Goal: Obtain resource: Download file/media

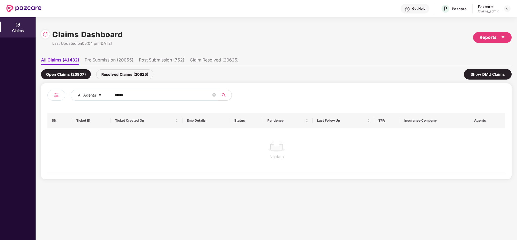
click at [490, 44] on div "Claims Dashboard Last Updated on 05:04 pm[DATE] Reports" at bounding box center [276, 37] width 471 height 29
click at [489, 37] on div "Reports" at bounding box center [493, 37] width 26 height 7
click at [450, 64] on div "Claims Pendency Report" at bounding box center [469, 63] width 43 height 6
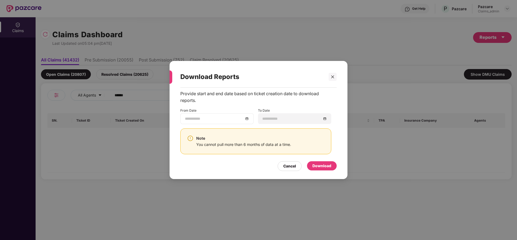
click at [248, 117] on div at bounding box center [217, 119] width 64 height 6
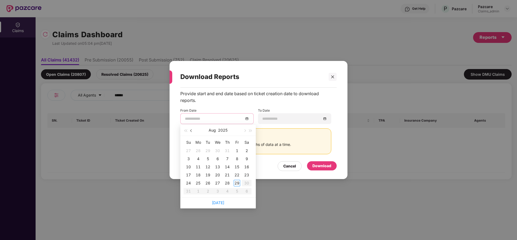
click at [193, 132] on button "button" at bounding box center [192, 130] width 6 height 11
type input "**********"
drag, startPoint x: 193, startPoint y: 132, endPoint x: 518, endPoint y: 185, distance: 328.5
click at [517, 185] on html "Get Help P Pazcare Pazcare Claims_admin Claims Claims Dashboard Last Updated on…" at bounding box center [258, 120] width 517 height 240
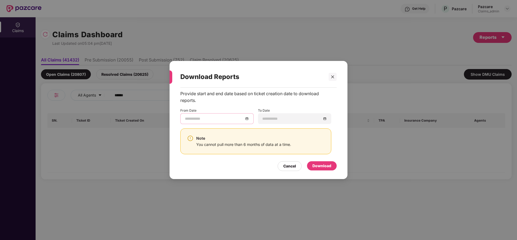
click at [248, 119] on div at bounding box center [217, 119] width 64 height 6
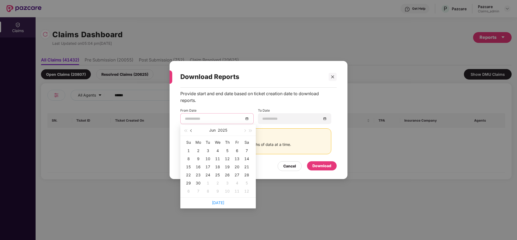
click at [192, 131] on span "button" at bounding box center [191, 130] width 3 height 3
click at [244, 129] on button "button" at bounding box center [245, 130] width 6 height 11
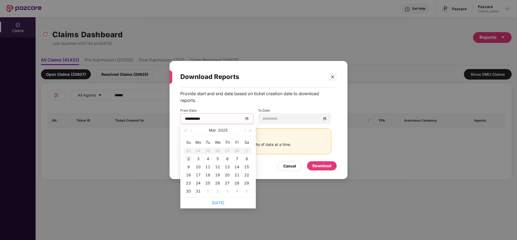
type input "**********"
click at [187, 159] on div "2" at bounding box center [188, 159] width 6 height 6
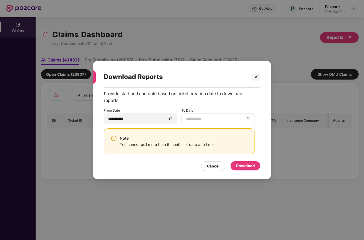
click at [249, 117] on div at bounding box center [218, 119] width 64 height 6
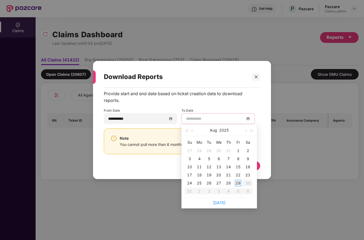
type input "**********"
click at [236, 181] on div "29" at bounding box center [238, 183] width 6 height 6
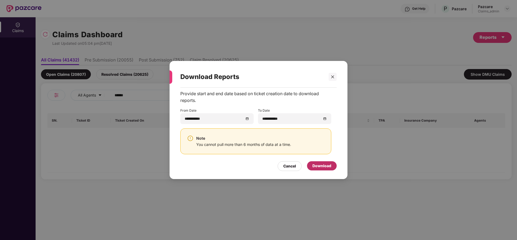
click at [327, 165] on div "Download" at bounding box center [322, 166] width 19 height 6
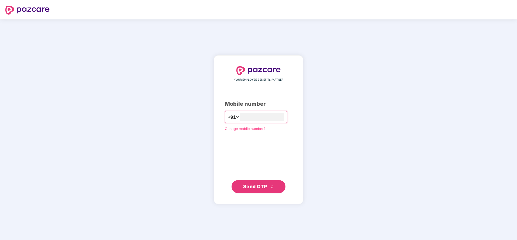
type input "**********"
click at [260, 184] on span "Send OTP" at bounding box center [255, 186] width 24 height 6
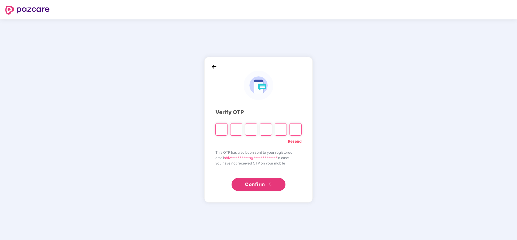
type input "*"
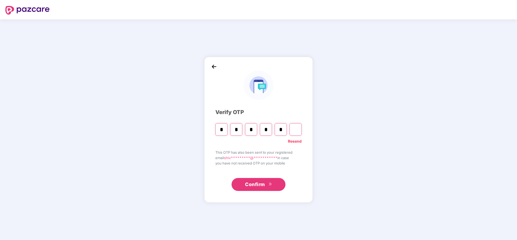
type input "*"
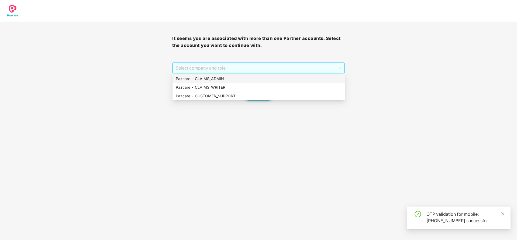
click at [212, 65] on span "Select company and role" at bounding box center [258, 68] width 165 height 10
click at [213, 80] on div "Pazcare - CLAIMS_ADMIN" at bounding box center [259, 79] width 166 height 6
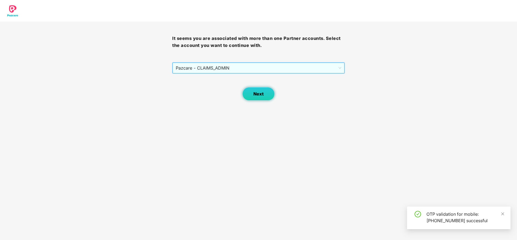
click at [263, 94] on span "Next" at bounding box center [259, 93] width 10 height 5
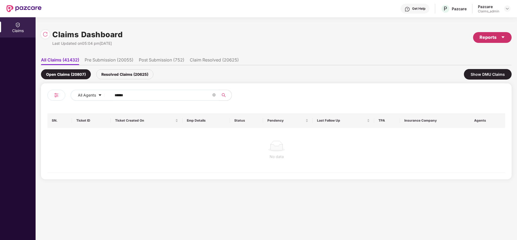
click at [494, 38] on div "Reports" at bounding box center [493, 37] width 26 height 7
click at [472, 62] on div "Claims Pendency Report" at bounding box center [469, 63] width 43 height 6
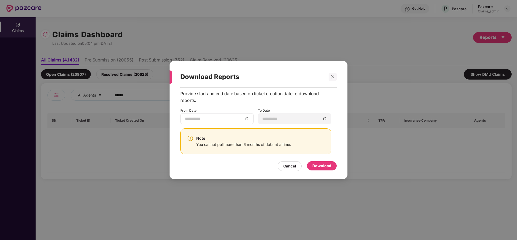
click at [246, 119] on div at bounding box center [217, 119] width 64 height 6
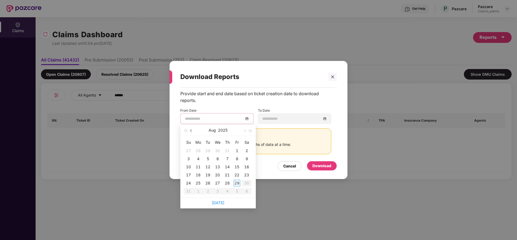
click at [193, 131] on span "button" at bounding box center [191, 130] width 3 height 3
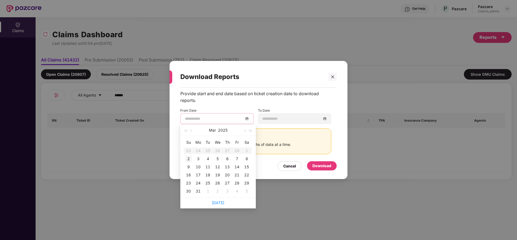
type input "**********"
click at [189, 158] on div "2" at bounding box center [188, 159] width 6 height 6
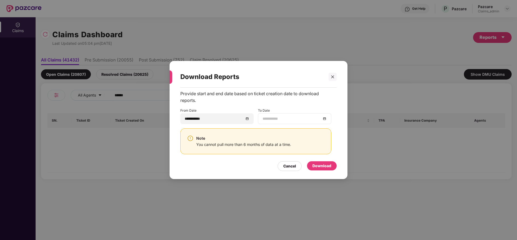
click at [326, 119] on div at bounding box center [295, 119] width 64 height 6
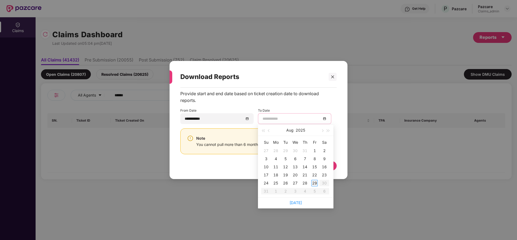
type input "**********"
click at [316, 182] on div "29" at bounding box center [315, 183] width 6 height 6
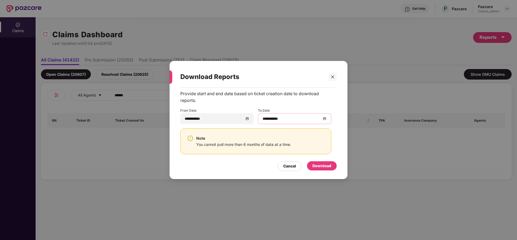
click at [323, 161] on div "Cancel Download" at bounding box center [258, 165] width 156 height 12
click at [323, 163] on div "Download" at bounding box center [322, 166] width 19 height 6
